Goal: Information Seeking & Learning: Learn about a topic

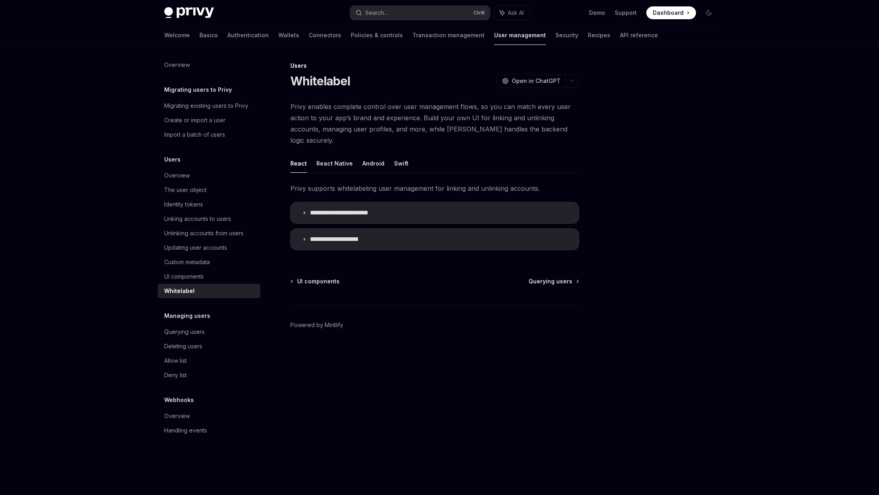
type textarea "*"
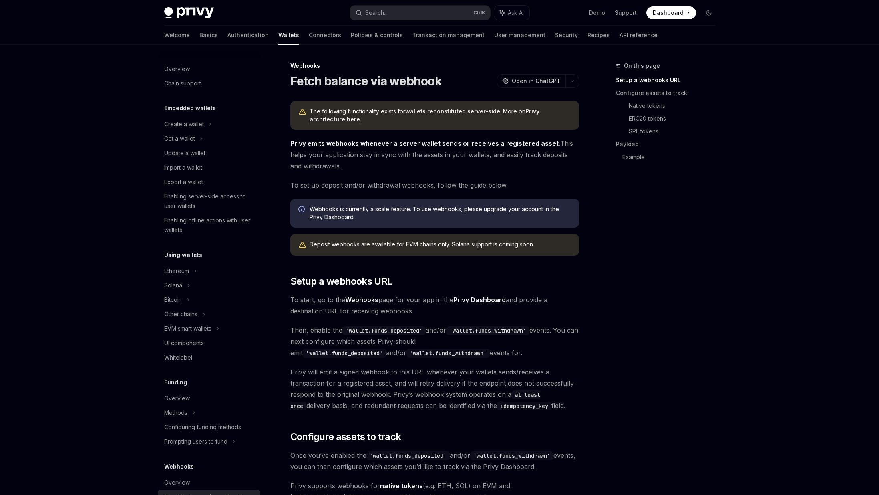
scroll to position [198, 0]
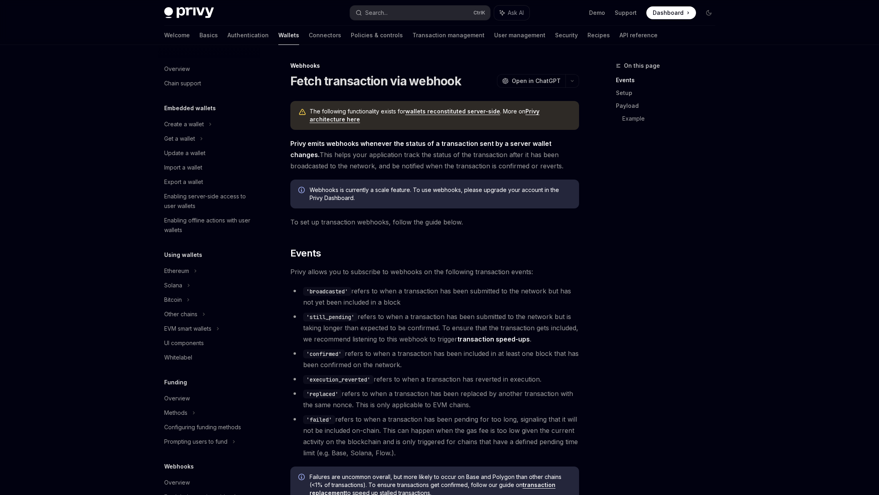
scroll to position [198, 0]
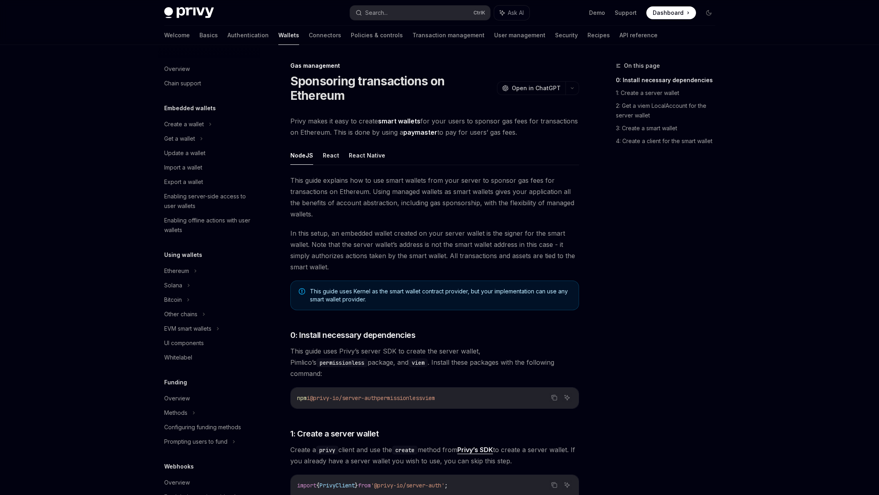
scroll to position [198, 0]
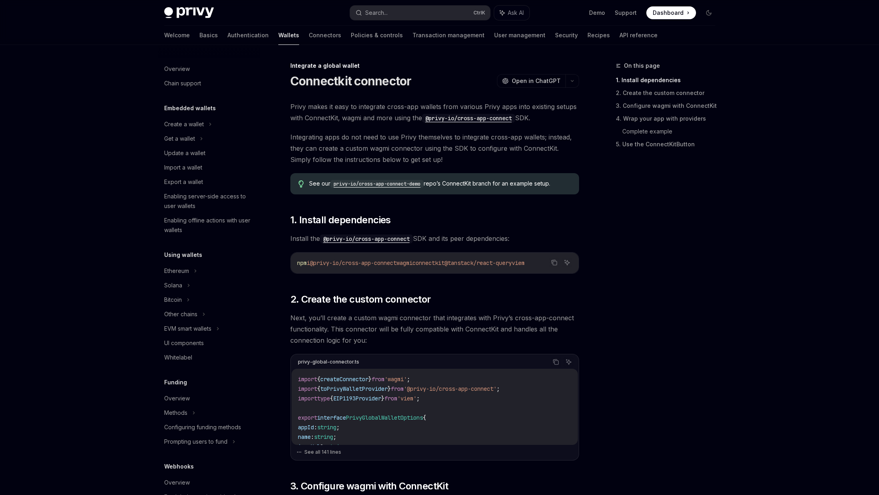
scroll to position [299, 0]
